Goal: Task Accomplishment & Management: Use online tool/utility

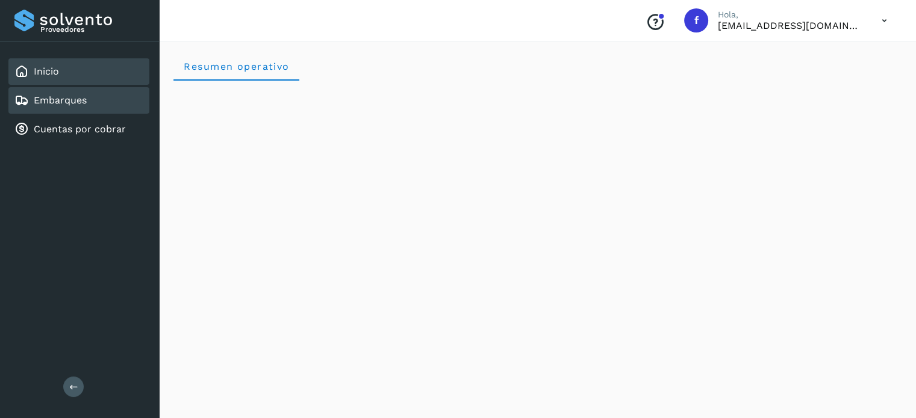
click at [61, 101] on link "Embarques" at bounding box center [60, 100] width 53 height 11
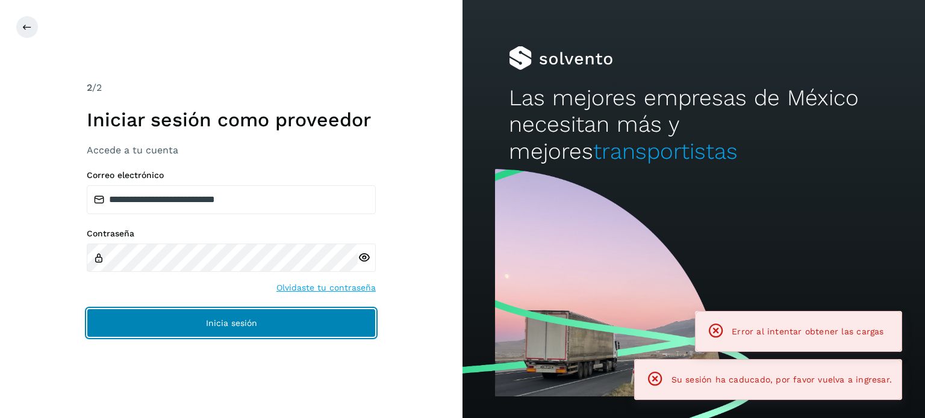
click at [193, 313] on button "Inicia sesión" at bounding box center [231, 323] width 289 height 29
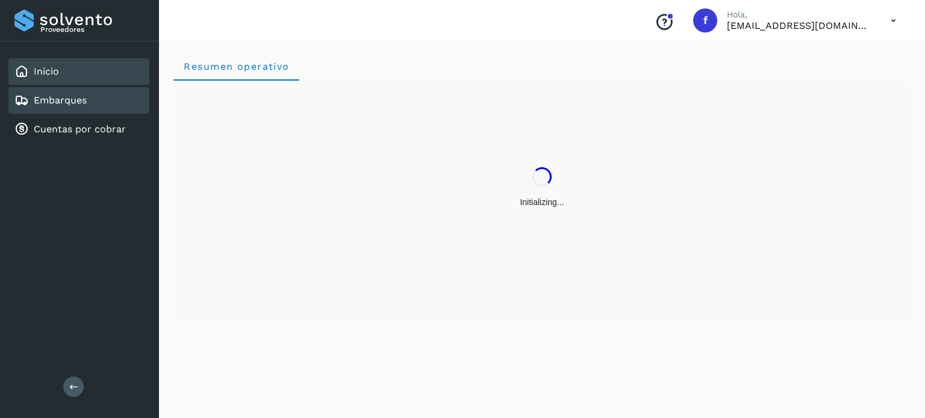
click at [61, 105] on link "Embarques" at bounding box center [60, 100] width 53 height 11
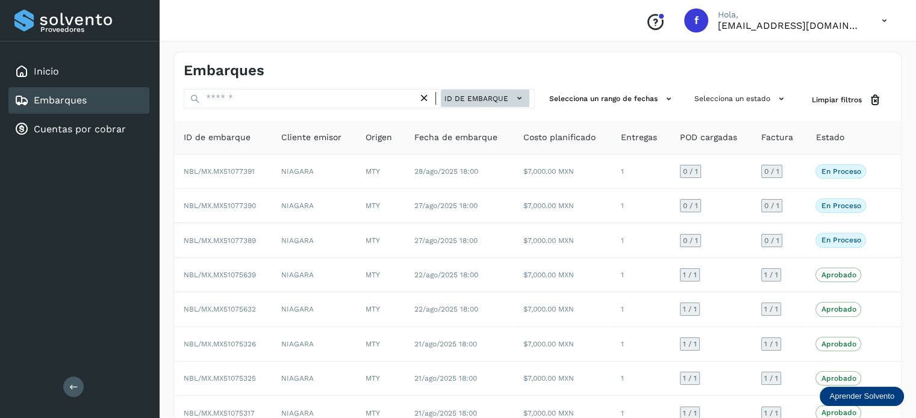
click at [453, 96] on span "ID de embarque" at bounding box center [476, 98] width 64 height 11
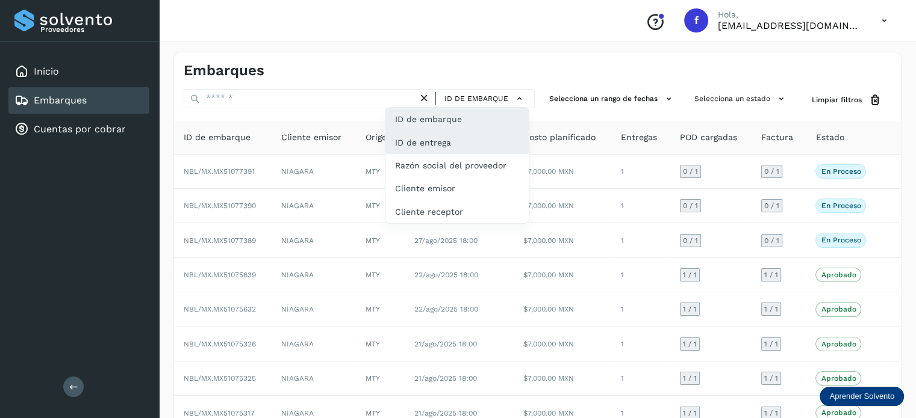
drag, startPoint x: 453, startPoint y: 146, endPoint x: 389, endPoint y: 132, distance: 65.4
click at [451, 144] on div "ID de entrega" at bounding box center [456, 142] width 143 height 23
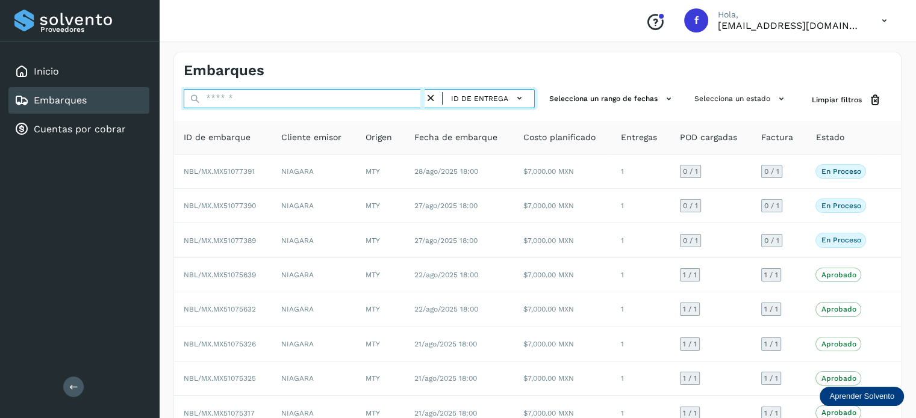
click at [247, 96] on input "text" at bounding box center [304, 98] width 241 height 19
paste input "*********"
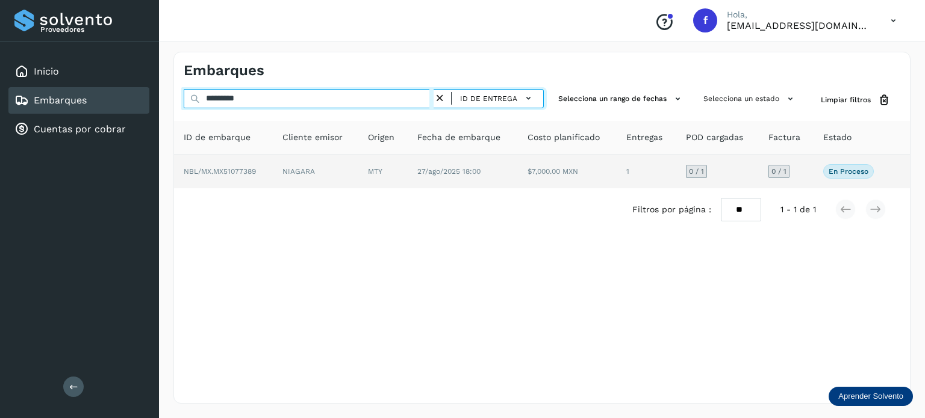
type input "*********"
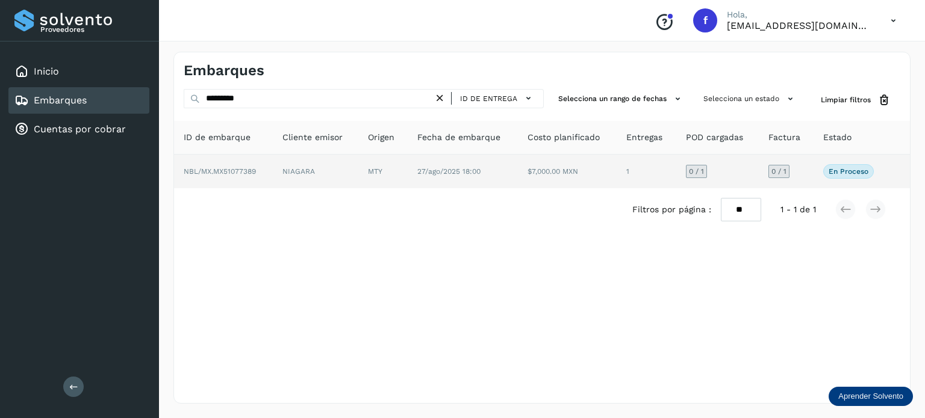
click at [211, 171] on span "NBL/MX.MX51077389" at bounding box center [220, 171] width 72 height 8
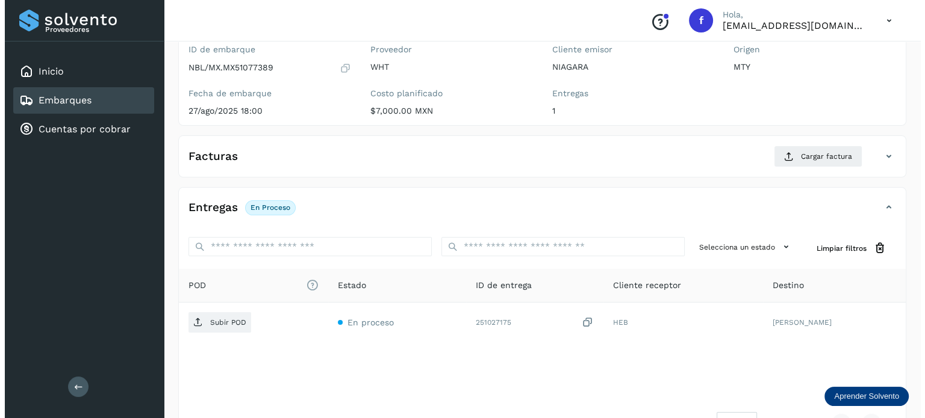
scroll to position [152, 0]
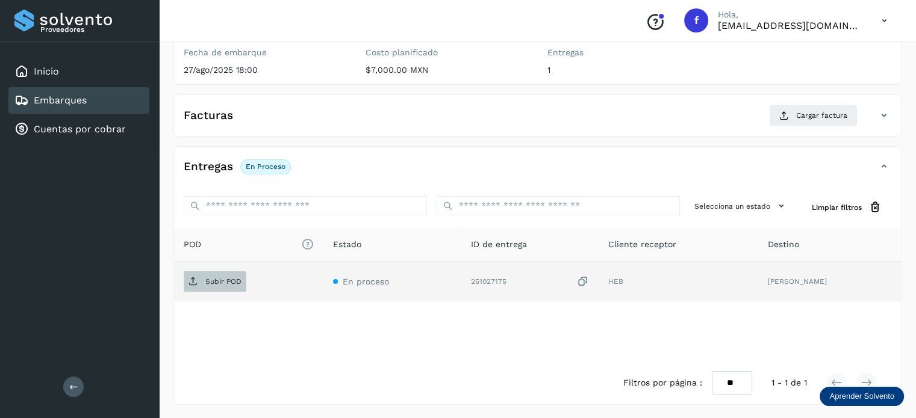
click at [241, 275] on span "Subir POD" at bounding box center [215, 281] width 63 height 19
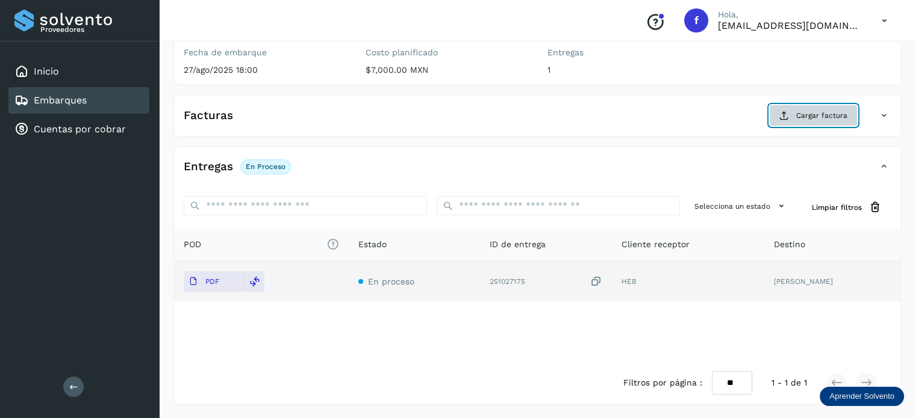
click at [832, 119] on span "Cargar factura" at bounding box center [821, 115] width 51 height 11
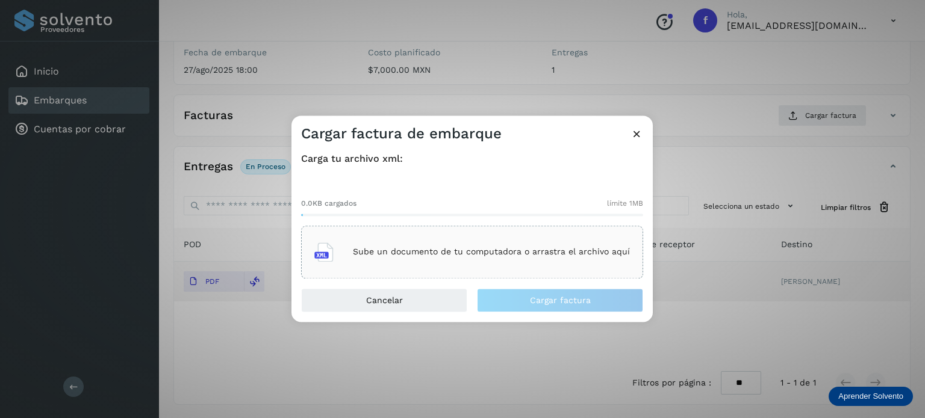
click at [515, 253] on p "Sube un documento de tu computadora o arrastra el archivo aquí" at bounding box center [491, 252] width 277 height 10
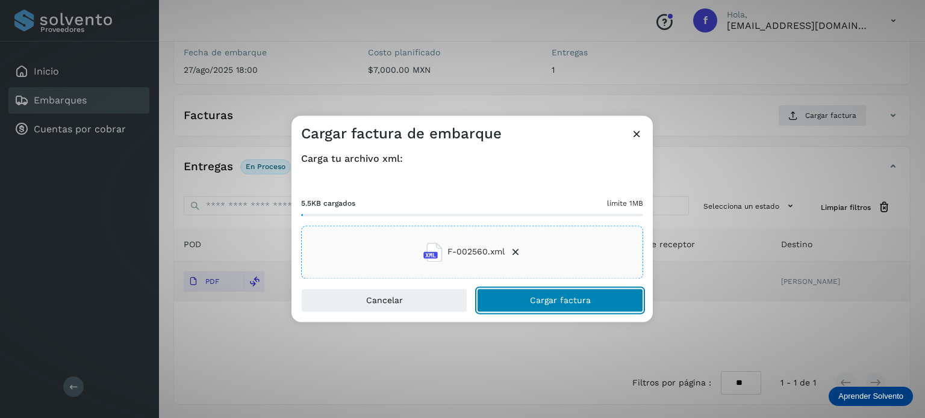
click at [560, 305] on button "Cargar factura" at bounding box center [560, 300] width 166 height 24
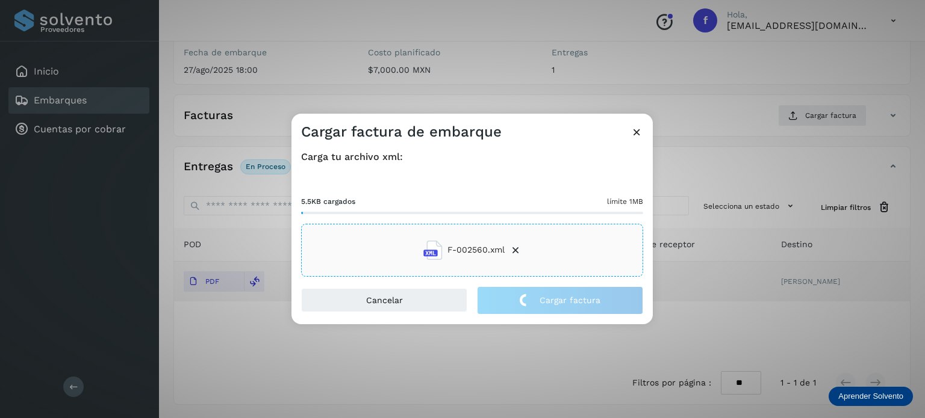
drag, startPoint x: 549, startPoint y: 293, endPoint x: 451, endPoint y: 154, distance: 170.3
click at [451, 154] on h4 "Carga tu archivo xml:" at bounding box center [472, 156] width 342 height 11
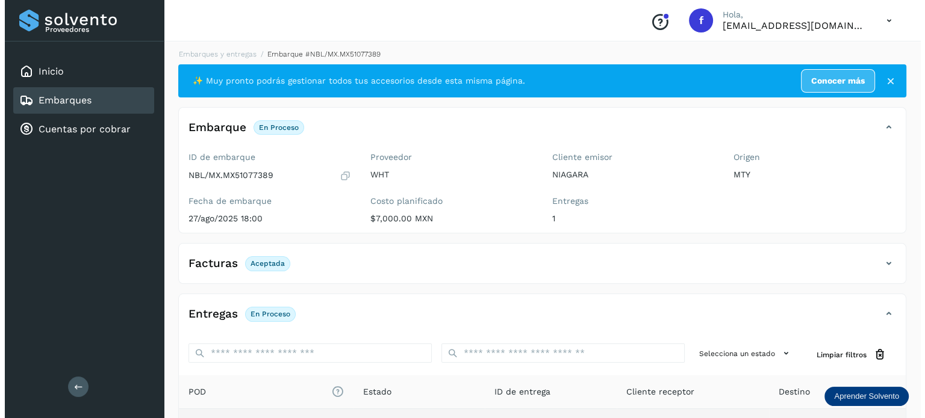
scroll to position [0, 0]
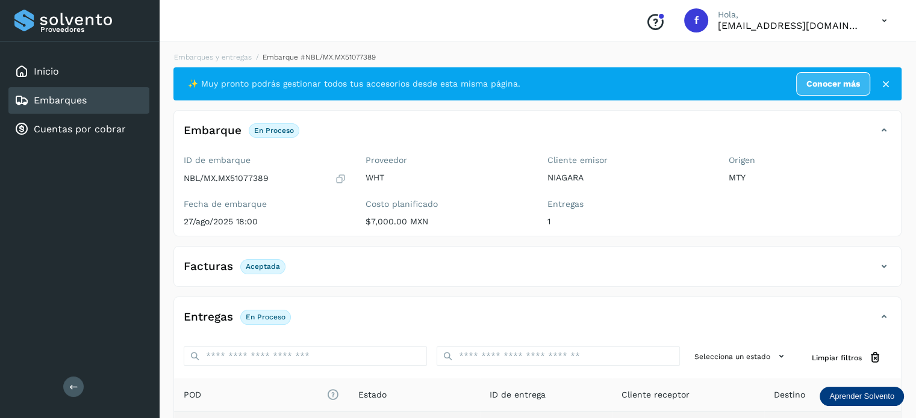
click at [887, 16] on icon at bounding box center [884, 20] width 25 height 25
click at [820, 48] on div "Cerrar sesión" at bounding box center [823, 54] width 143 height 23
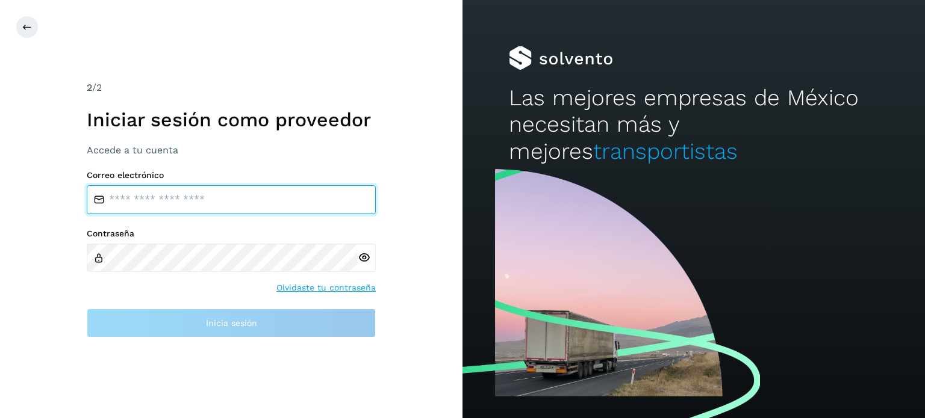
type input "**********"
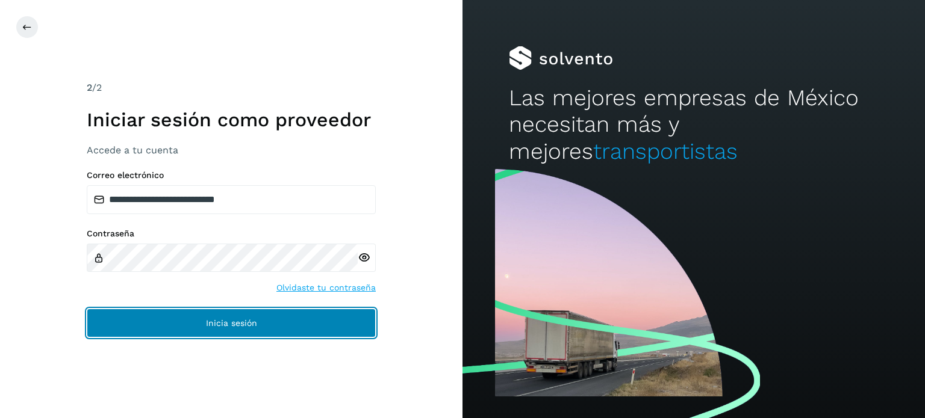
click at [105, 320] on button "Inicia sesión" at bounding box center [231, 323] width 289 height 29
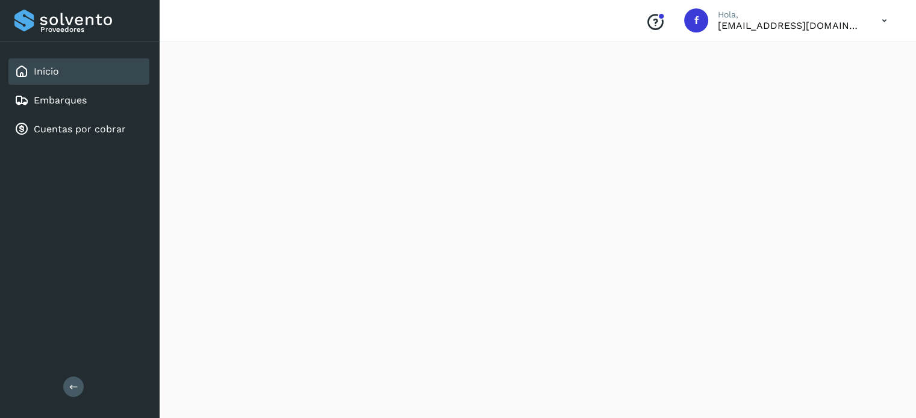
scroll to position [1114, 0]
click at [45, 96] on link "Embarques" at bounding box center [60, 100] width 53 height 11
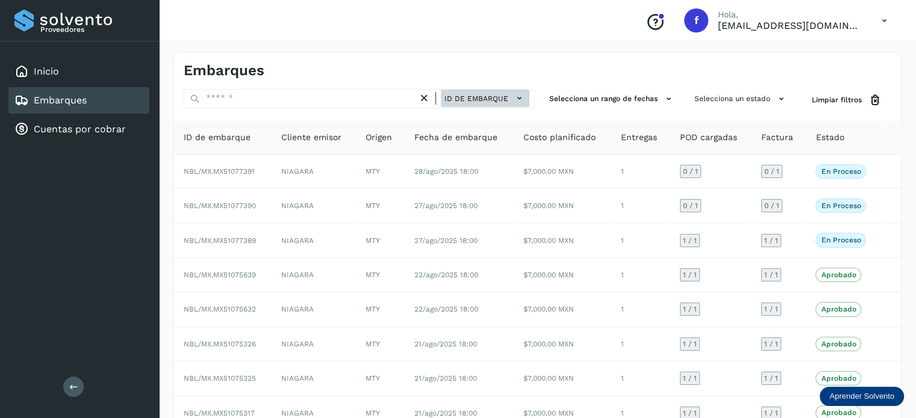
click at [467, 97] on span "ID de embarque" at bounding box center [476, 98] width 64 height 11
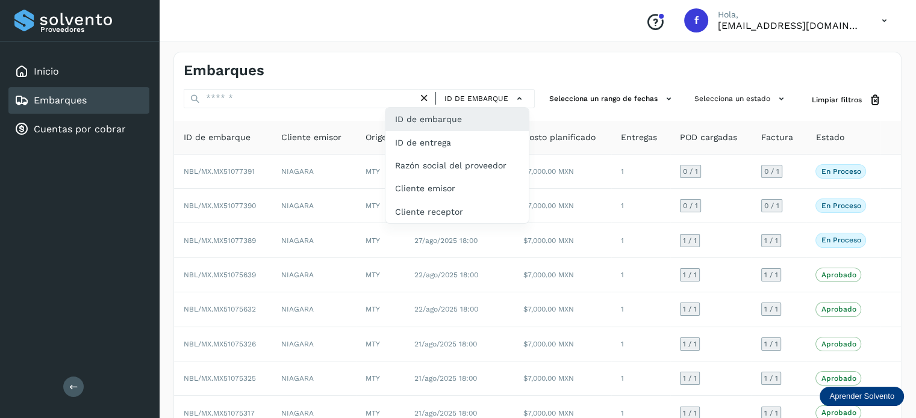
drag, startPoint x: 439, startPoint y: 147, endPoint x: 313, endPoint y: 129, distance: 127.7
click at [439, 147] on div "ID de entrega" at bounding box center [456, 142] width 143 height 23
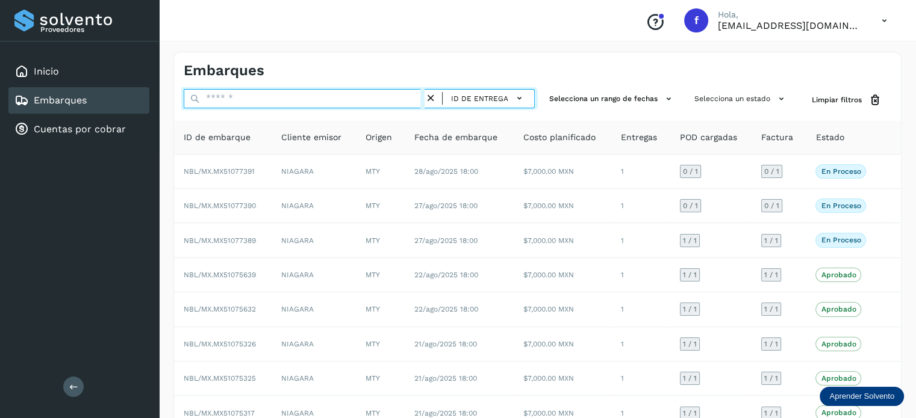
click at [237, 99] on input "text" at bounding box center [304, 98] width 241 height 19
paste input "******"
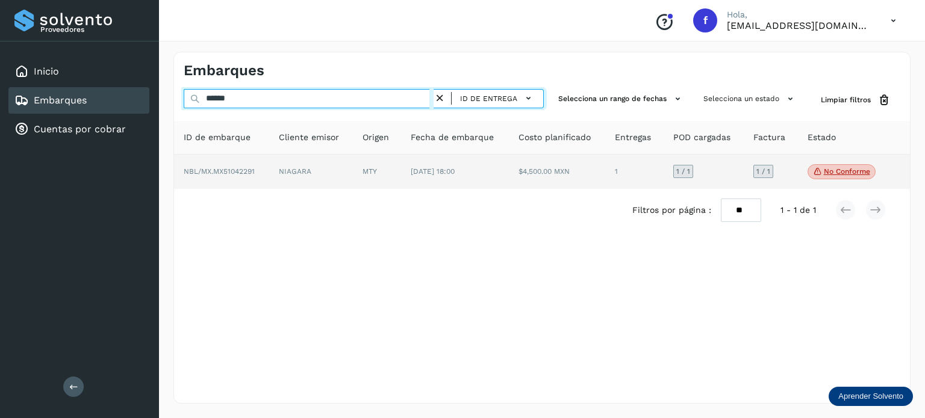
type input "******"
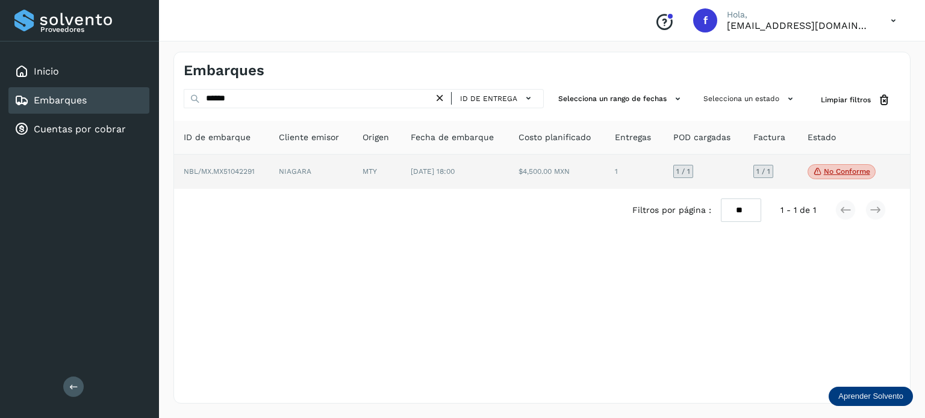
click at [836, 169] on p "No conforme" at bounding box center [847, 171] width 46 height 8
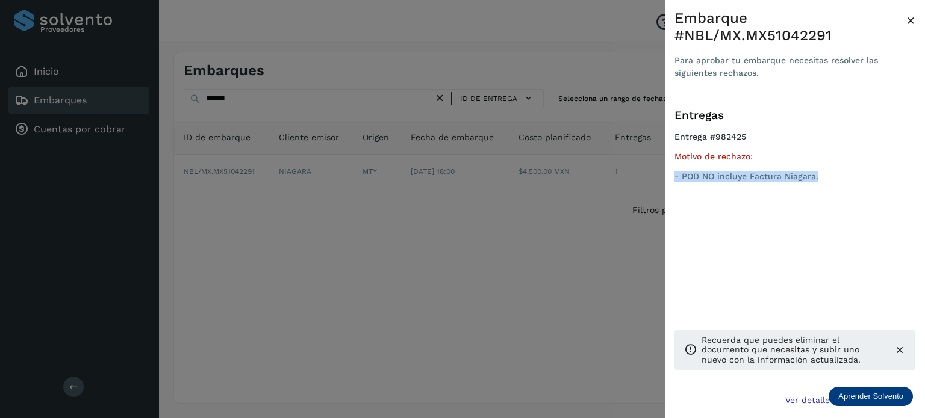
drag, startPoint x: 675, startPoint y: 178, endPoint x: 827, endPoint y: 170, distance: 152.5
click at [827, 170] on div "Motivo de rechazo: - POD NO incluye Factura Niagara." at bounding box center [794, 167] width 241 height 30
copy p "- POD NO incluye Factura Niagara."
click at [354, 238] on div at bounding box center [462, 209] width 925 height 418
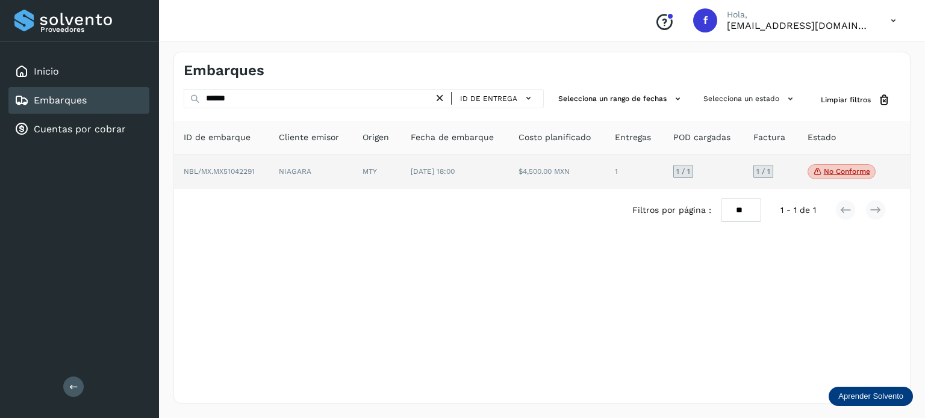
click at [225, 169] on span "NBL/MX.MX51042291" at bounding box center [219, 171] width 71 height 8
